Goal: Task Accomplishment & Management: Use online tool/utility

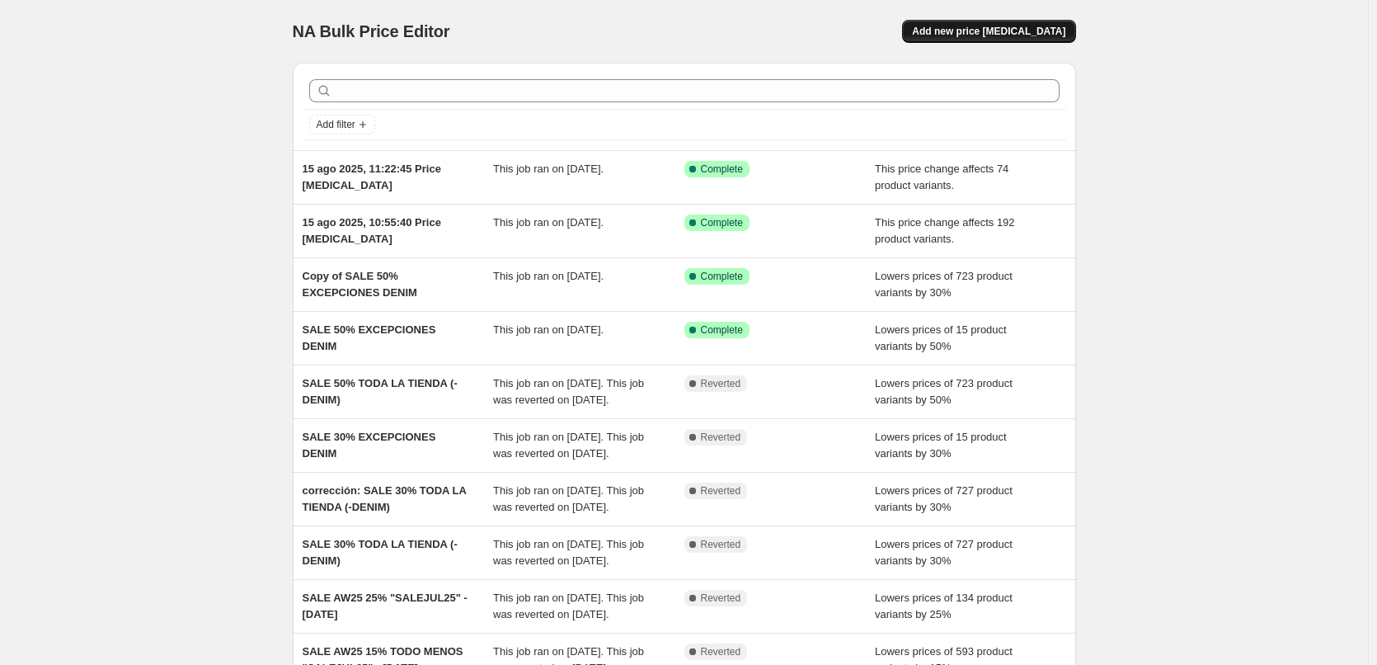
click at [1059, 34] on span "Add new price [MEDICAL_DATA]" at bounding box center [988, 31] width 153 height 13
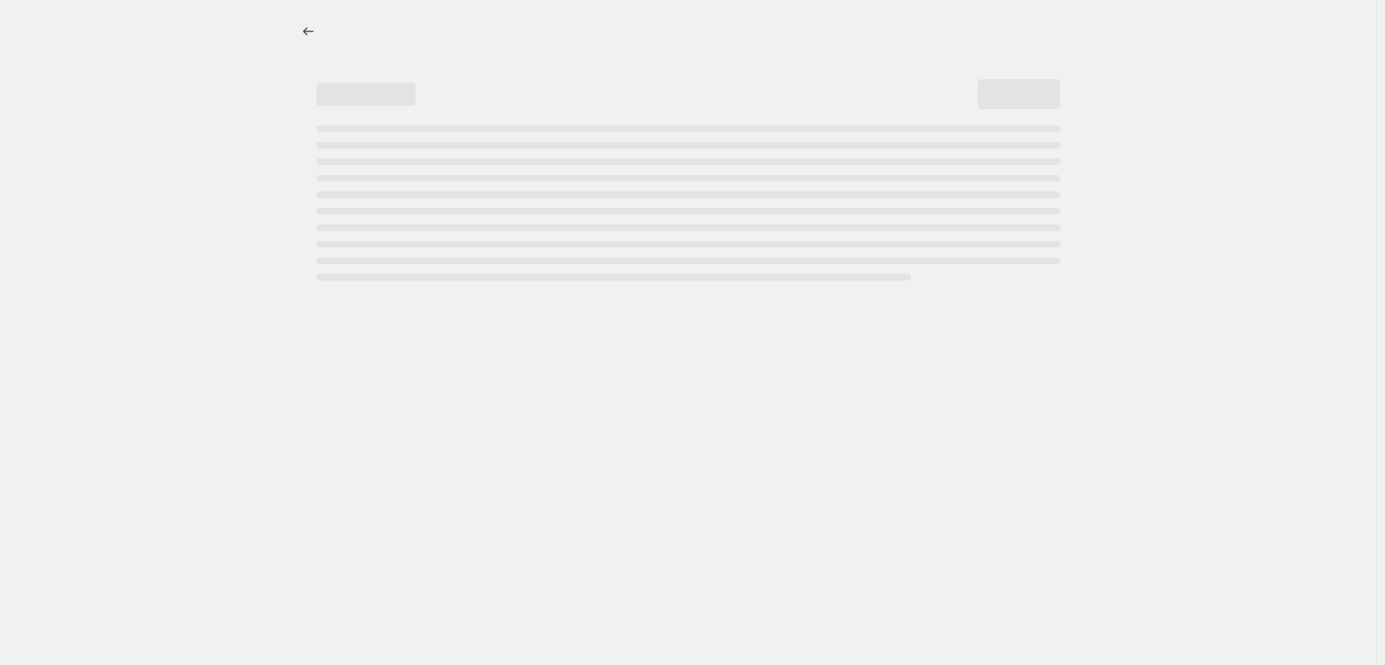
select select "percentage"
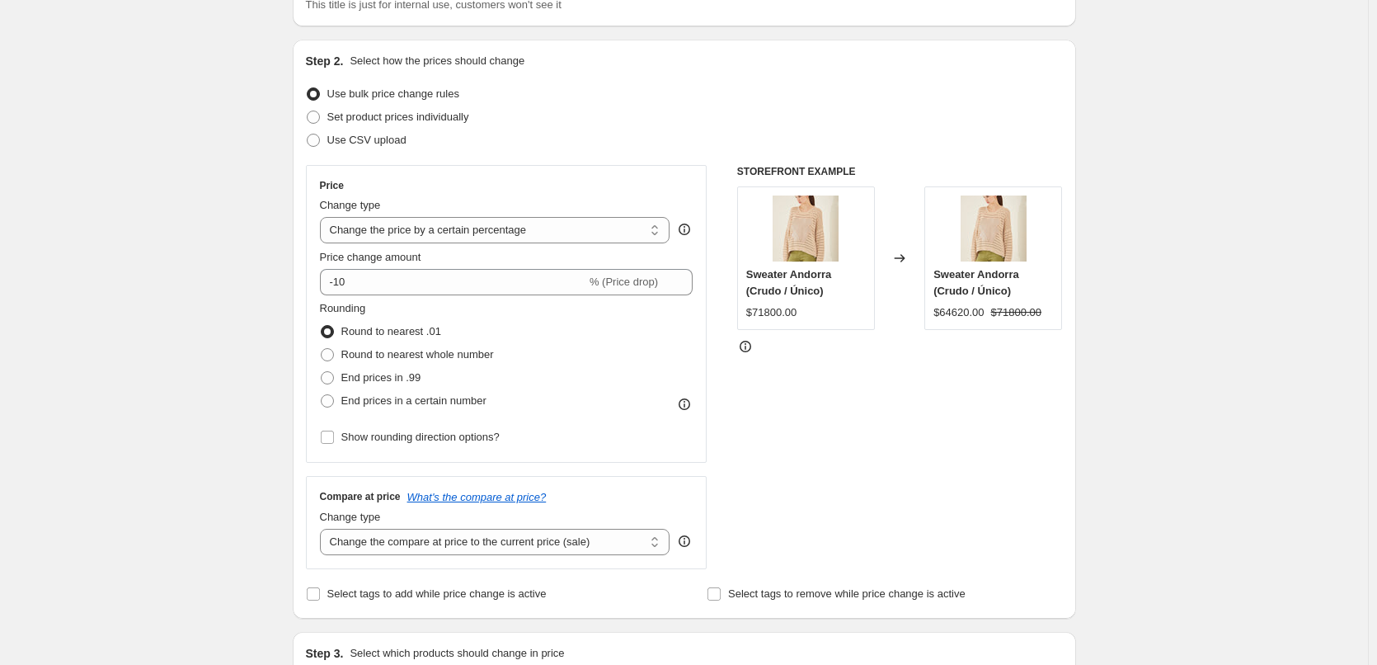
scroll to position [165, 0]
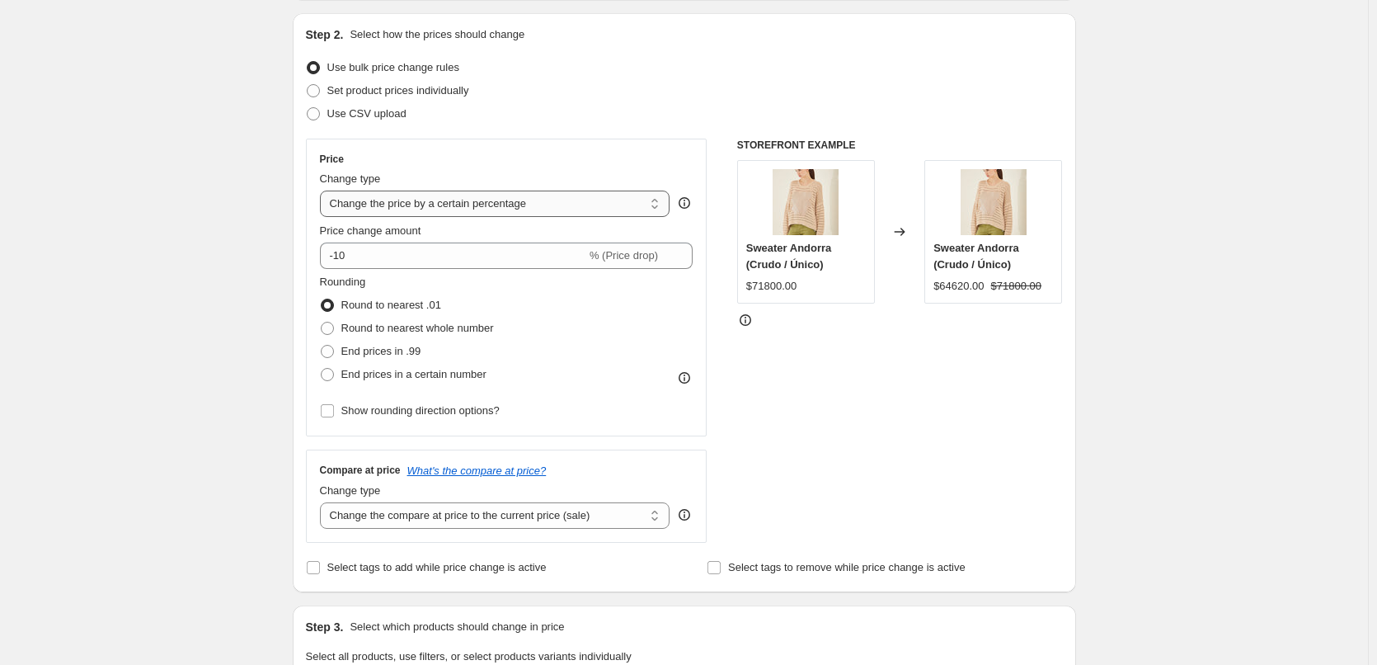
click at [652, 198] on select "Change the price to a certain amount Change the price by a certain amount Chang…" at bounding box center [495, 203] width 350 height 26
click at [282, 275] on div "Create new price [MEDICAL_DATA]. This page is ready Create new price [MEDICAL_D…" at bounding box center [684, 659] width 823 height 1648
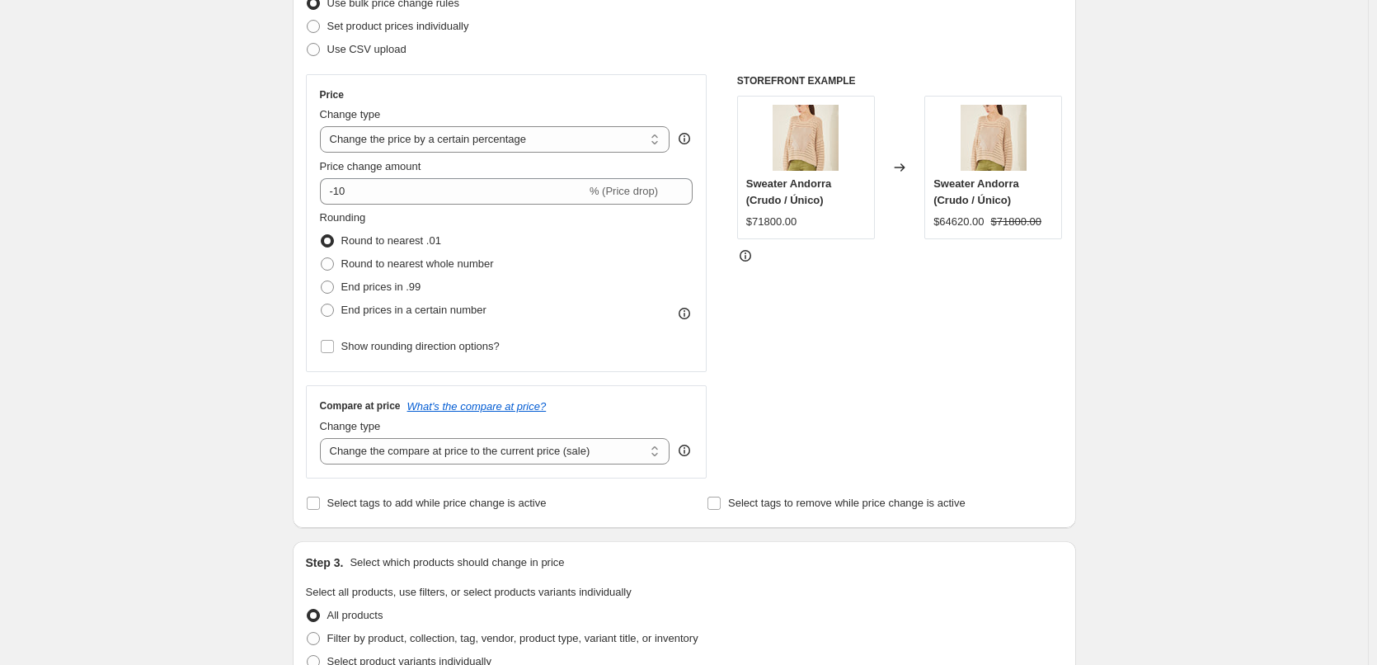
scroll to position [247, 0]
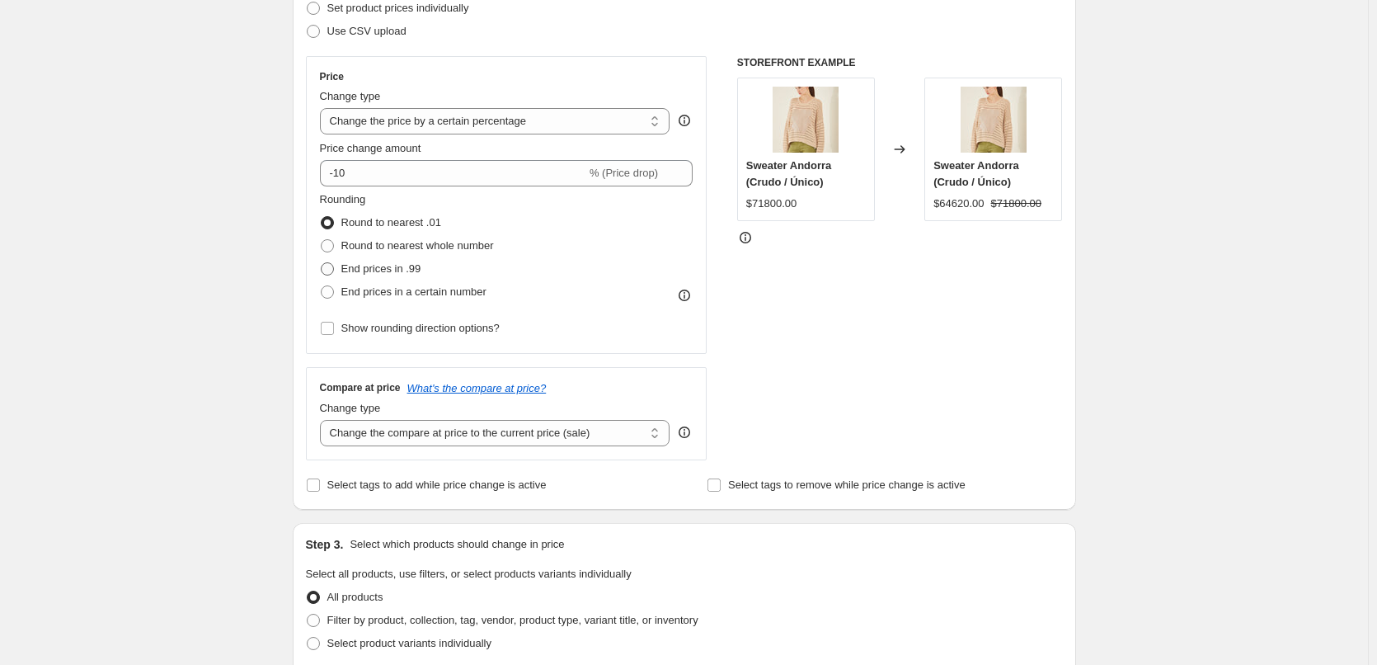
click at [365, 266] on span "End prices in .99" at bounding box center [381, 268] width 80 height 12
click at [322, 263] on input "End prices in .99" at bounding box center [321, 262] width 1 height 1
radio input "true"
click at [368, 241] on span "Round to nearest whole number" at bounding box center [417, 245] width 153 height 12
click at [322, 240] on input "Round to nearest whole number" at bounding box center [321, 239] width 1 height 1
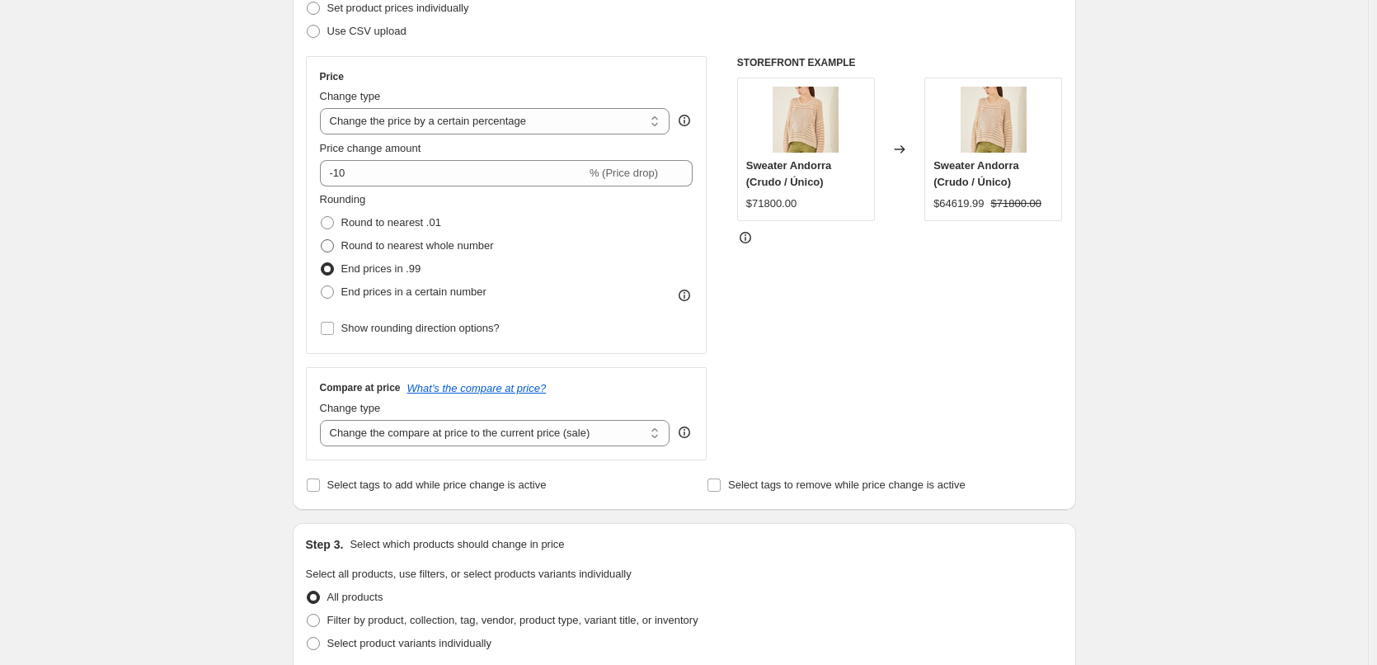
radio input "true"
click at [364, 289] on span "End prices in a certain number" at bounding box center [413, 291] width 145 height 12
click at [350, 298] on span "End prices in a certain number" at bounding box center [413, 291] width 145 height 12
click at [322, 286] on input "End prices in a certain number" at bounding box center [321, 285] width 1 height 1
radio input "true"
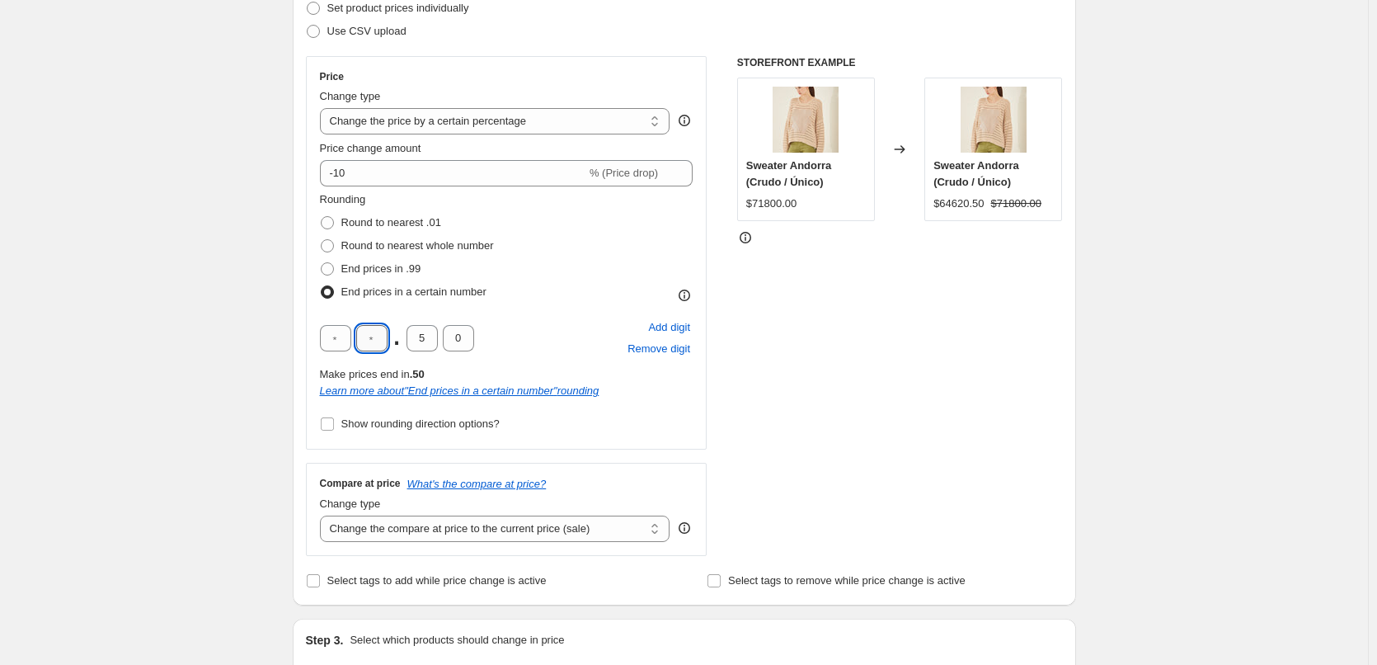
click at [381, 337] on input "text" at bounding box center [371, 338] width 31 height 26
type input "0"
click at [342, 342] on input "text" at bounding box center [335, 338] width 31 height 26
type input "3"
click at [429, 336] on input "5" at bounding box center [422, 338] width 31 height 26
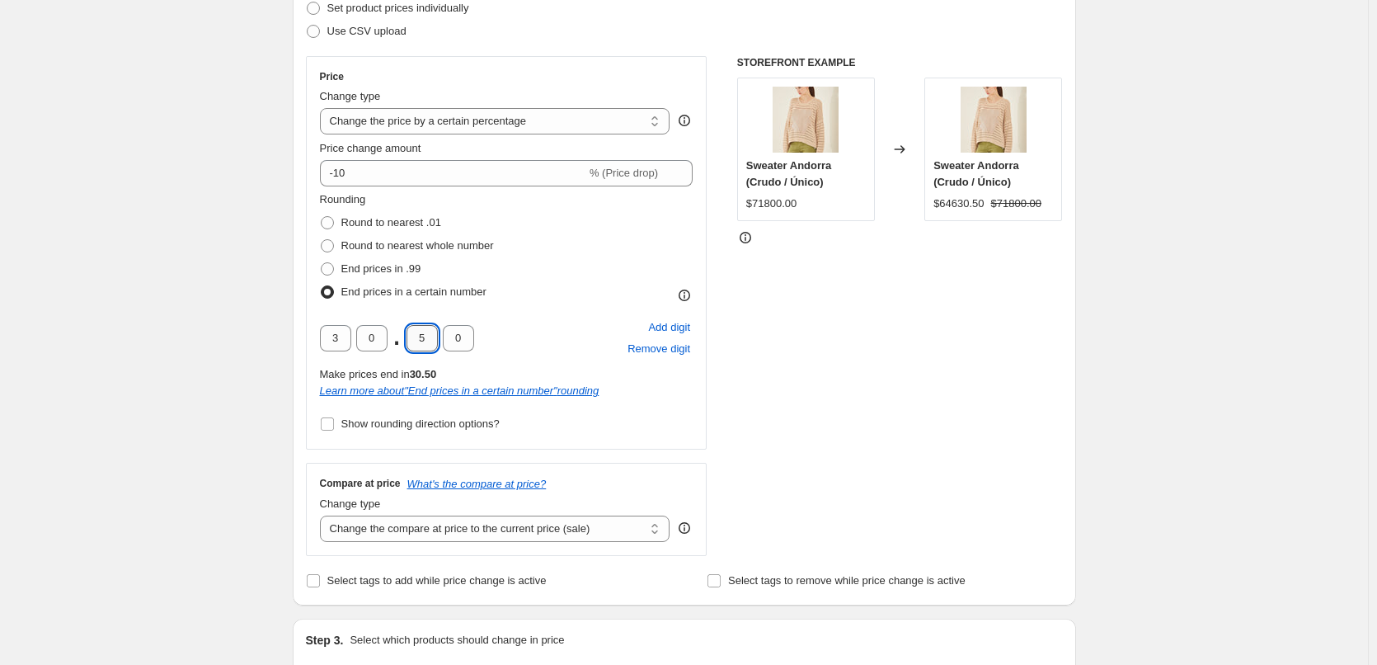
drag, startPoint x: 429, startPoint y: 336, endPoint x: 416, endPoint y: 336, distance: 13.2
click at [416, 336] on input "5" at bounding box center [422, 338] width 31 height 26
type input "7"
drag, startPoint x: 463, startPoint y: 339, endPoint x: 439, endPoint y: 340, distance: 24.8
click at [439, 340] on div "3 0 . 7 0" at bounding box center [397, 338] width 154 height 26
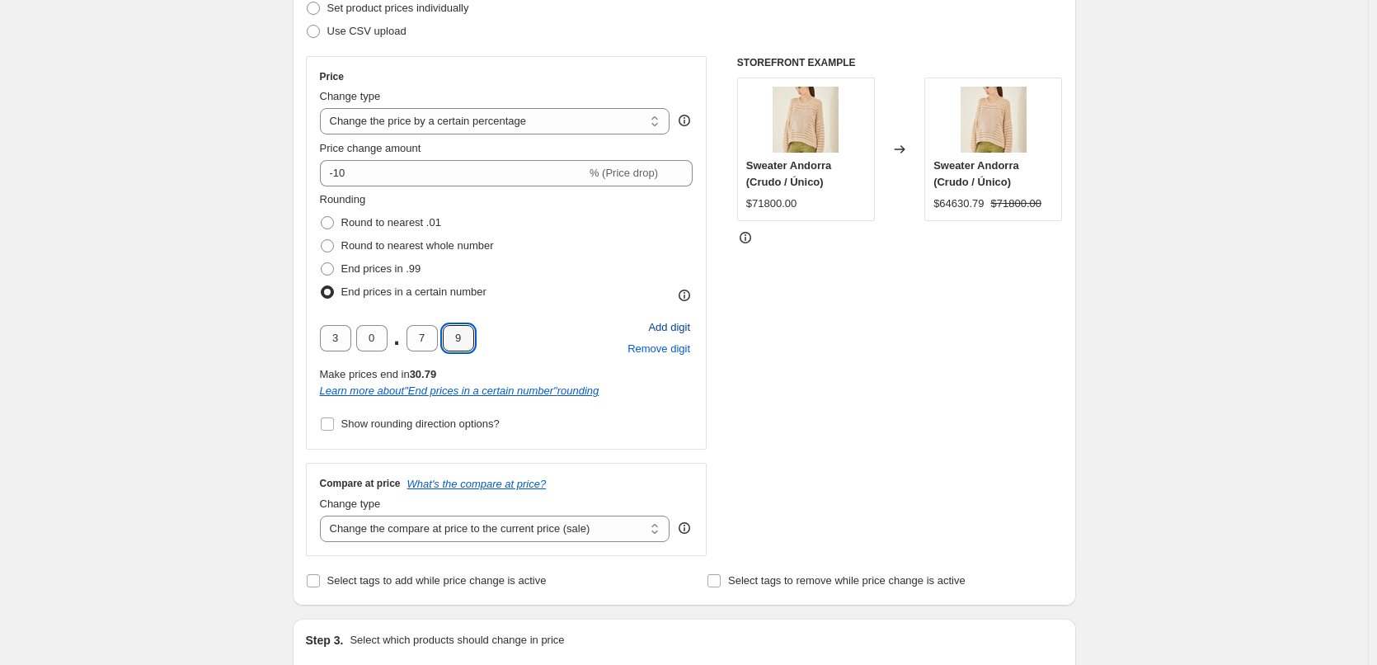
type input "9"
click at [659, 333] on span "Add digit" at bounding box center [669, 327] width 42 height 16
type input "3"
click at [683, 330] on span "Add digit" at bounding box center [669, 327] width 42 height 16
type input "3"
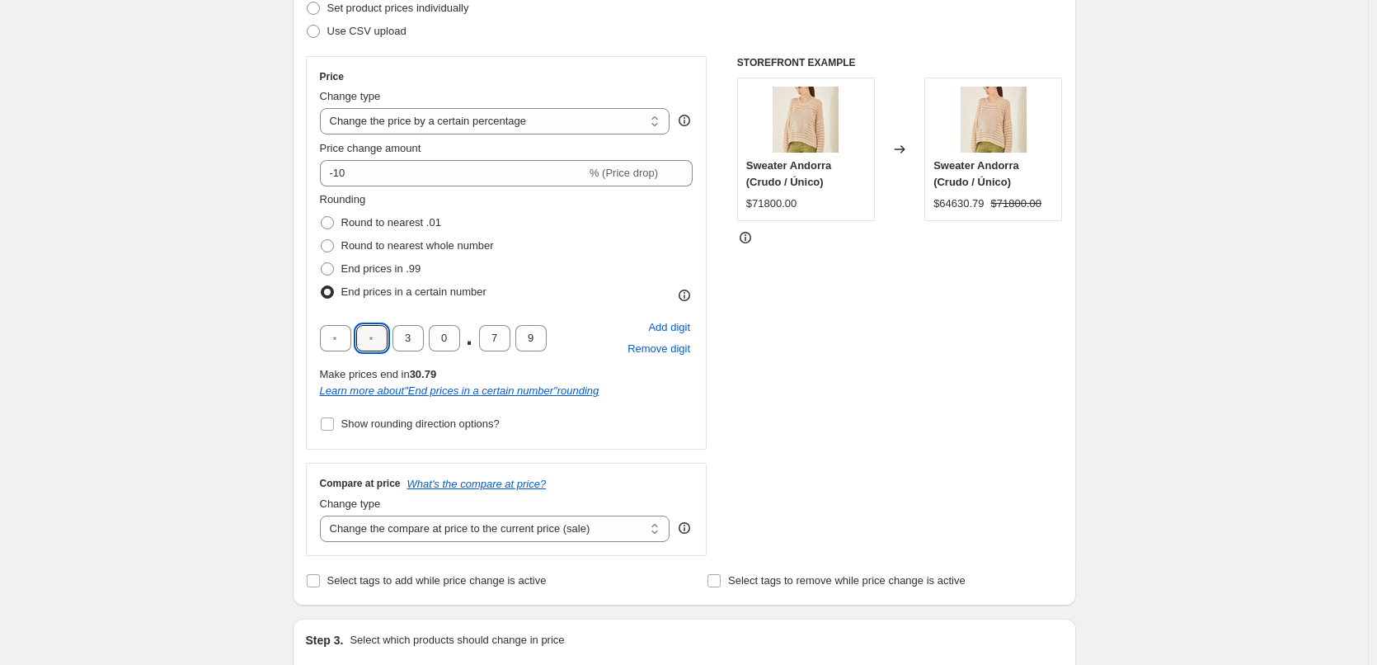
drag, startPoint x: 385, startPoint y: 337, endPoint x: 316, endPoint y: 348, distance: 70.1
click at [317, 344] on div "Price Change type Change the price to a certain amount Change the price by a ce…" at bounding box center [507, 252] width 402 height 393
type input "5"
drag, startPoint x: 345, startPoint y: 341, endPoint x: 312, endPoint y: 336, distance: 33.5
click at [312, 336] on div "Price Change type Change the price to a certain amount Change the price by a ce…" at bounding box center [507, 252] width 402 height 393
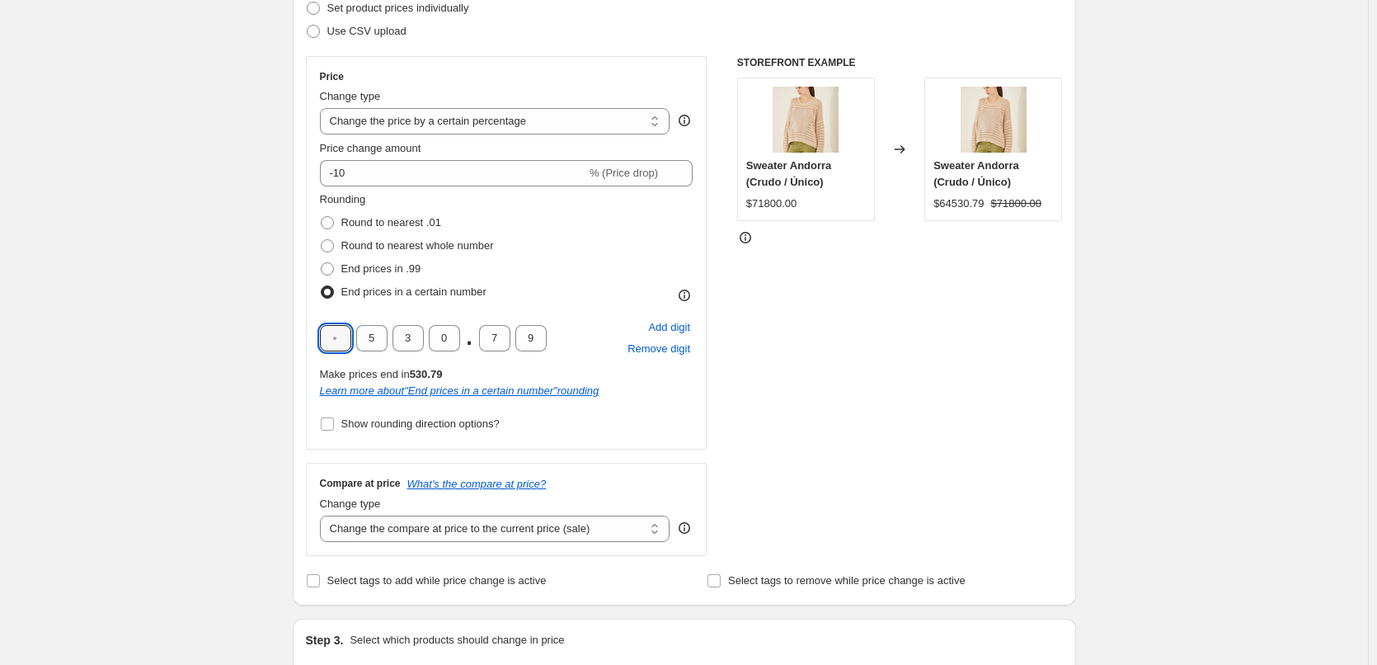
type input "3"
click at [285, 344] on div "Step 1. Optionally give your price [MEDICAL_DATA] a title (eg "March 30% off sa…" at bounding box center [678, 599] width 797 height 1594
click at [385, 425] on span "Show rounding direction options?" at bounding box center [420, 423] width 158 height 12
click at [334, 425] on input "Show rounding direction options?" at bounding box center [327, 423] width 13 height 13
checkbox input "true"
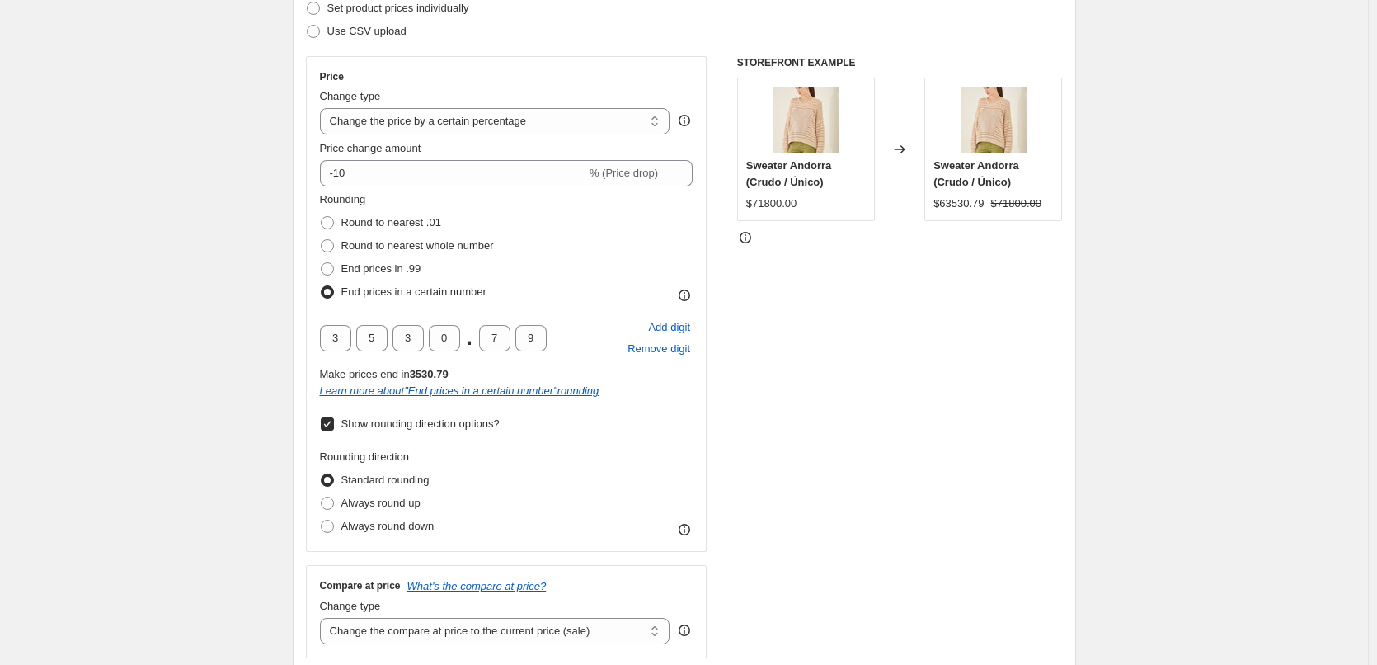
click at [691, 528] on icon at bounding box center [684, 529] width 16 height 16
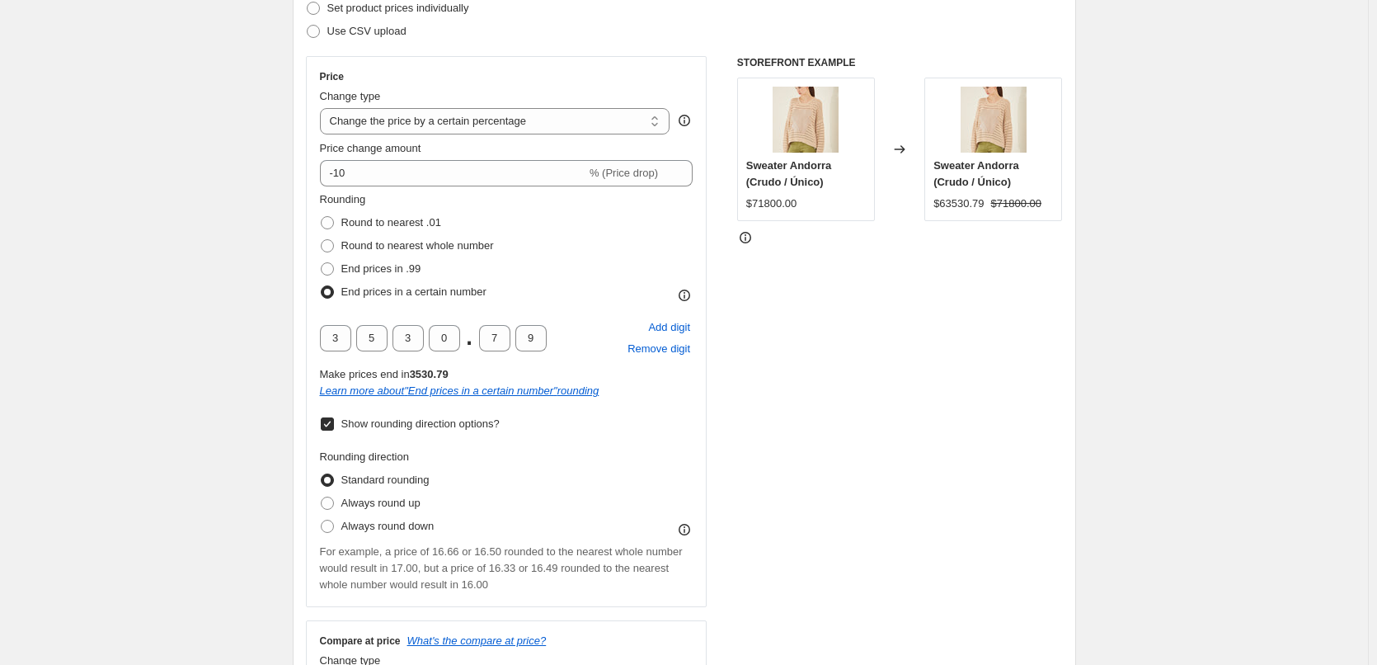
scroll to position [330, 0]
